Goal: Transaction & Acquisition: Purchase product/service

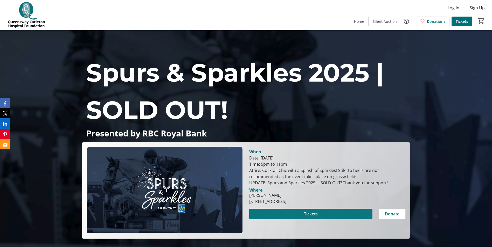
click at [277, 215] on span at bounding box center [310, 214] width 123 height 12
